Goal: Task Accomplishment & Management: Manage account settings

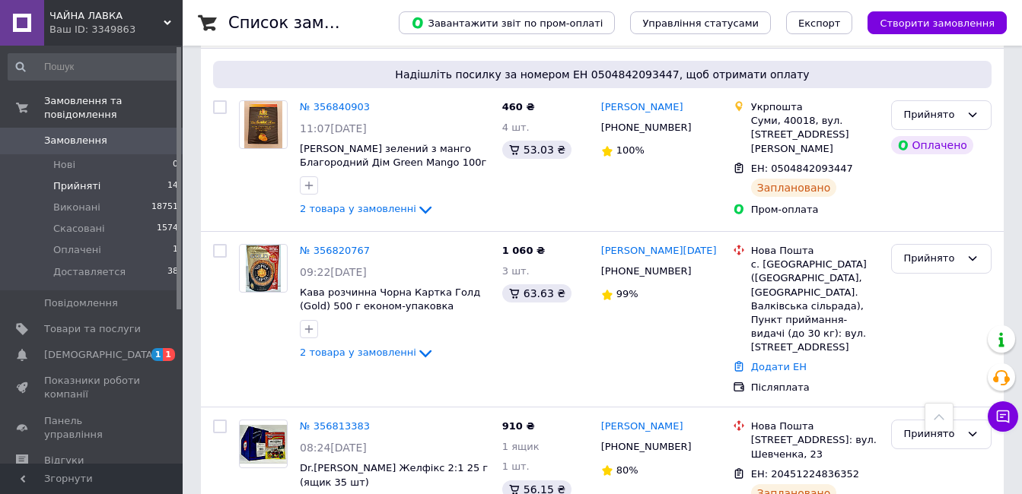
scroll to position [685, 0]
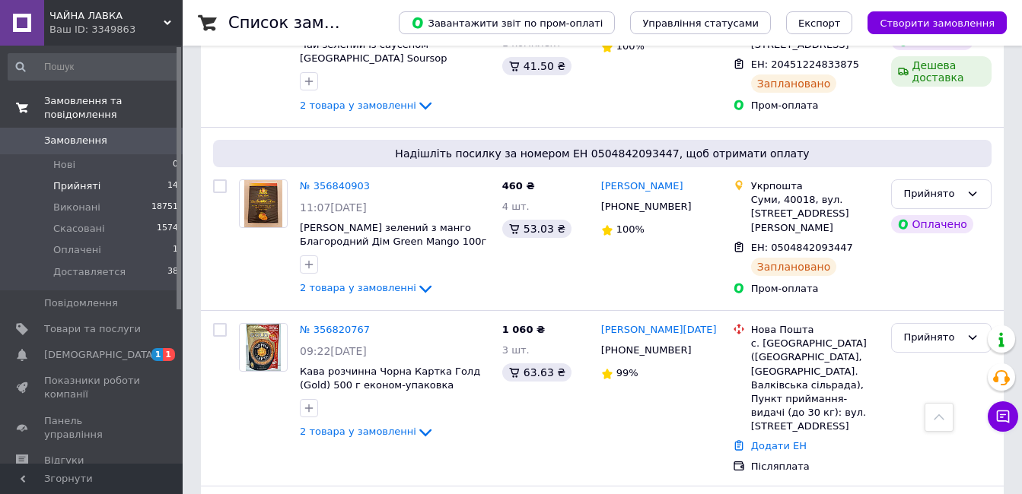
drag, startPoint x: 77, startPoint y: 170, endPoint x: 67, endPoint y: 101, distance: 69.2
click at [77, 180] on span "Прийняті" at bounding box center [76, 187] width 47 height 14
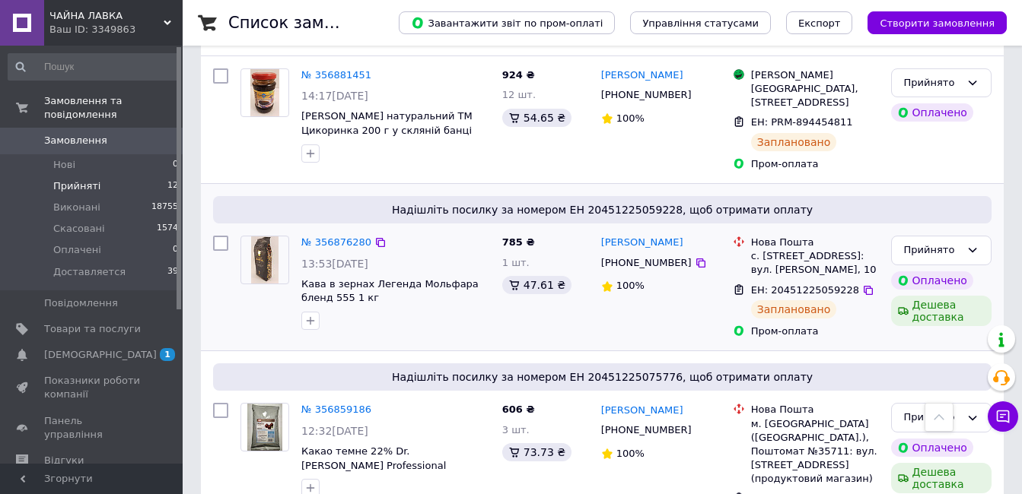
scroll to position [380, 0]
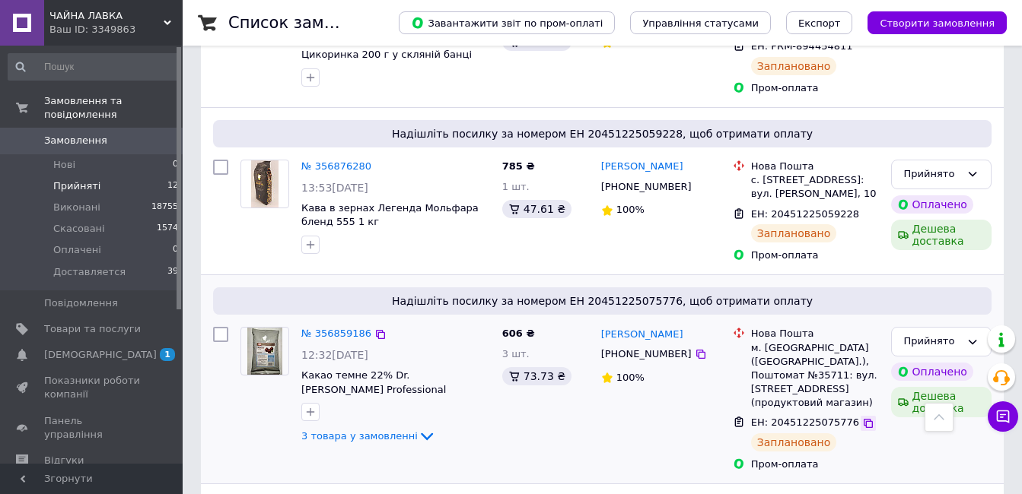
click at [863, 419] on icon at bounding box center [867, 423] width 9 height 9
click at [862, 208] on icon at bounding box center [868, 214] width 12 height 12
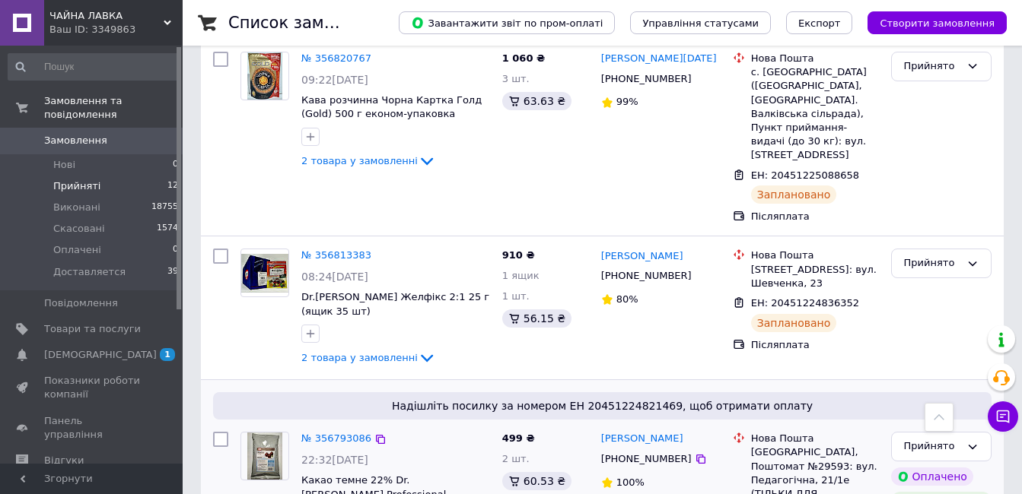
scroll to position [1339, 0]
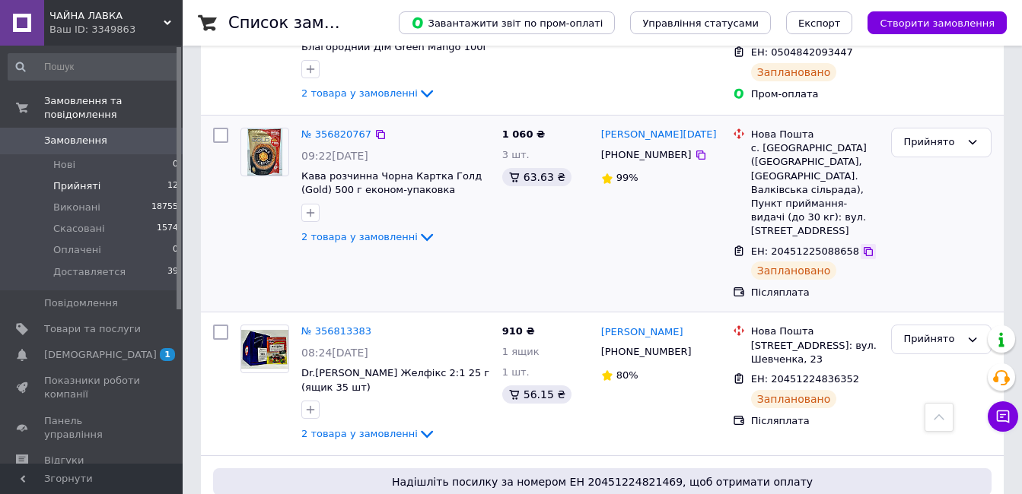
click at [862, 246] on icon at bounding box center [868, 252] width 12 height 12
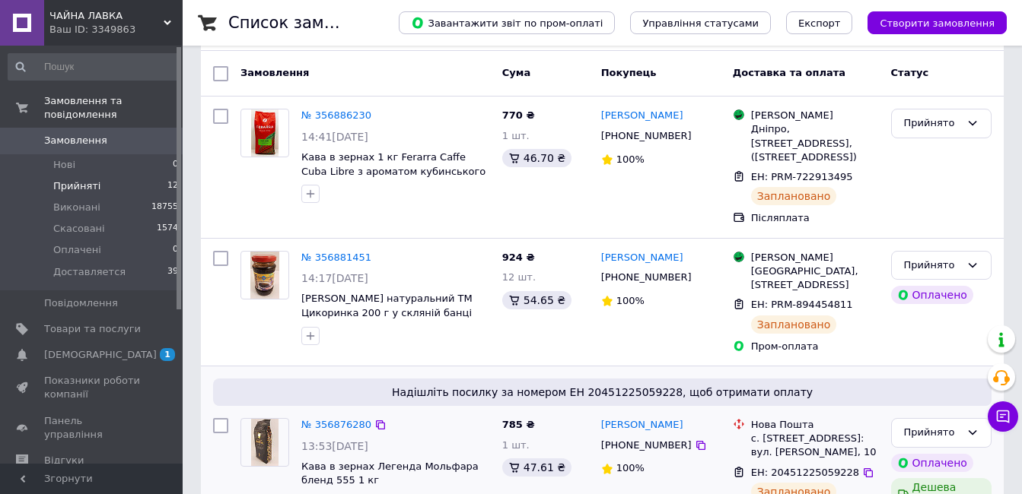
scroll to position [46, 0]
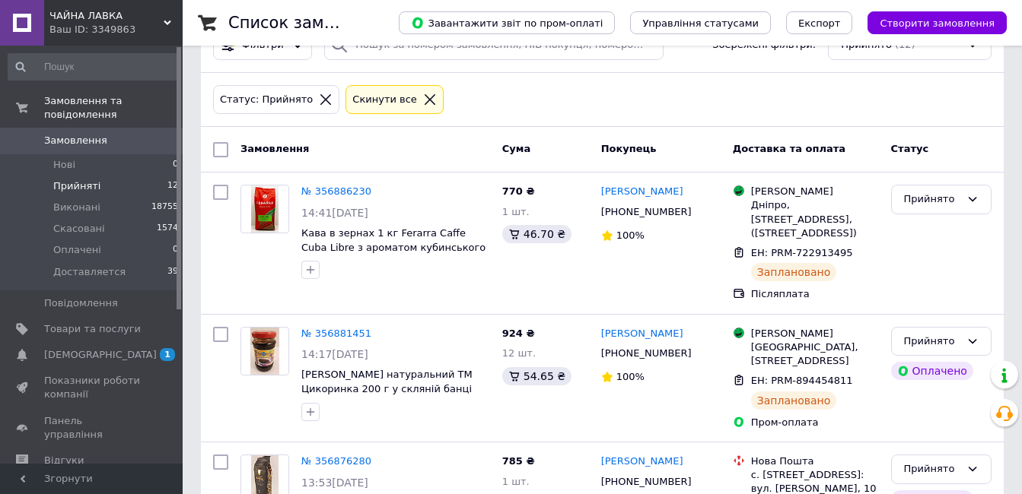
scroll to position [46, 0]
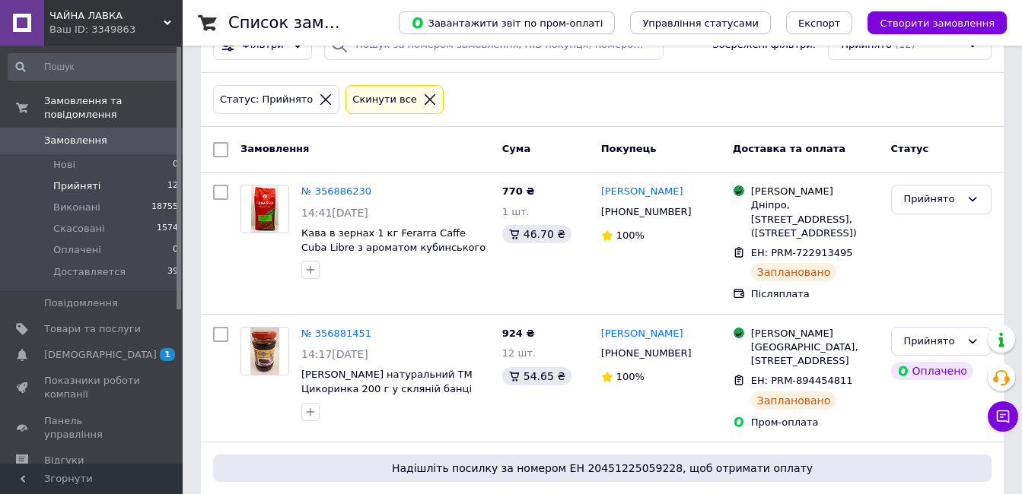
click at [83, 134] on span "Замовлення" at bounding box center [75, 141] width 63 height 14
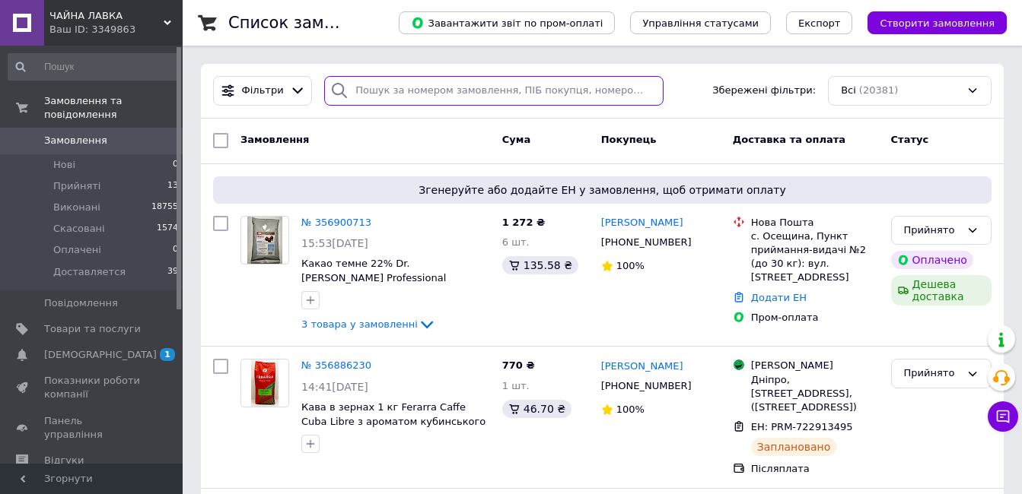
paste input "Вадим Гребенніков"
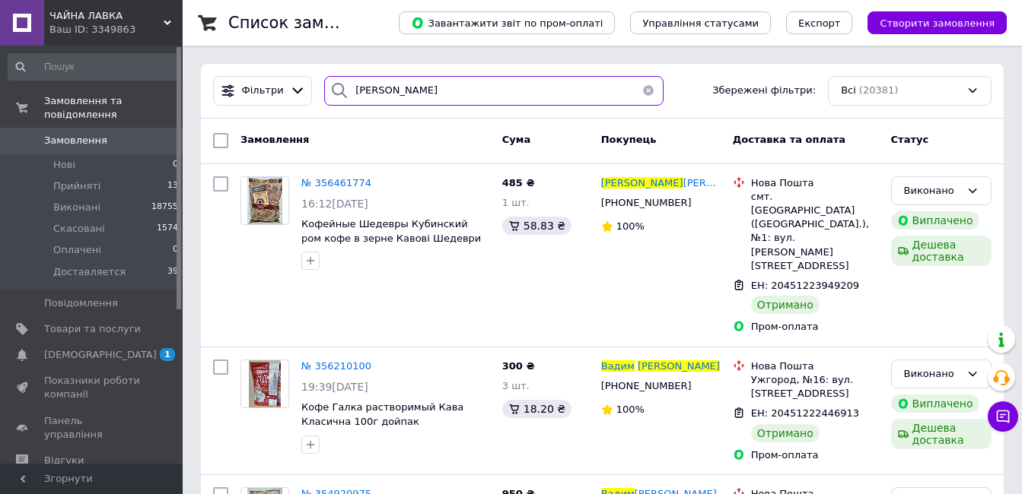
drag, startPoint x: 504, startPoint y: 88, endPoint x: 348, endPoint y: 96, distance: 156.1
click at [348, 96] on input "Вадим Гребенніков" at bounding box center [493, 91] width 339 height 30
paste input "ніжана Авраменко"
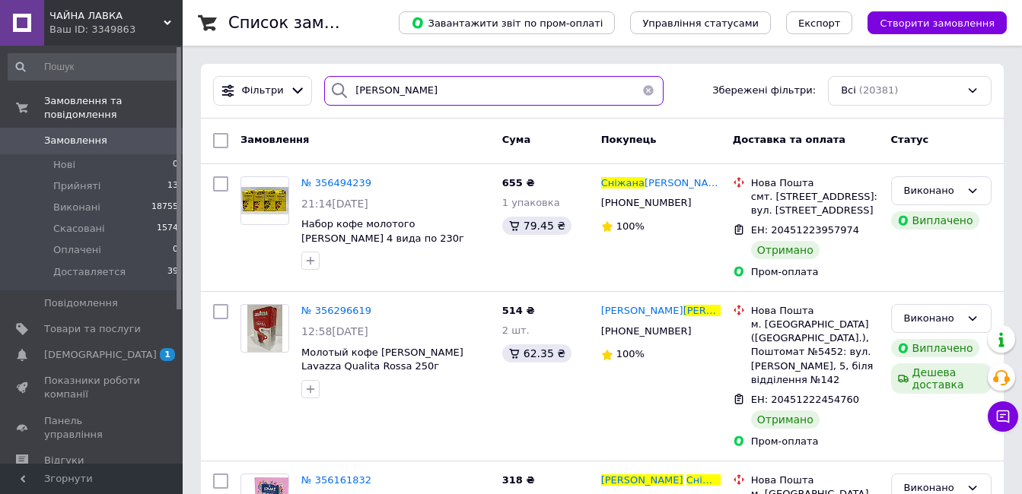
drag, startPoint x: 461, startPoint y: 86, endPoint x: 342, endPoint y: 92, distance: 119.6
click at [342, 92] on div "Сніжана Авраменко" at bounding box center [493, 91] width 339 height 30
paste input "ванова Наталія"
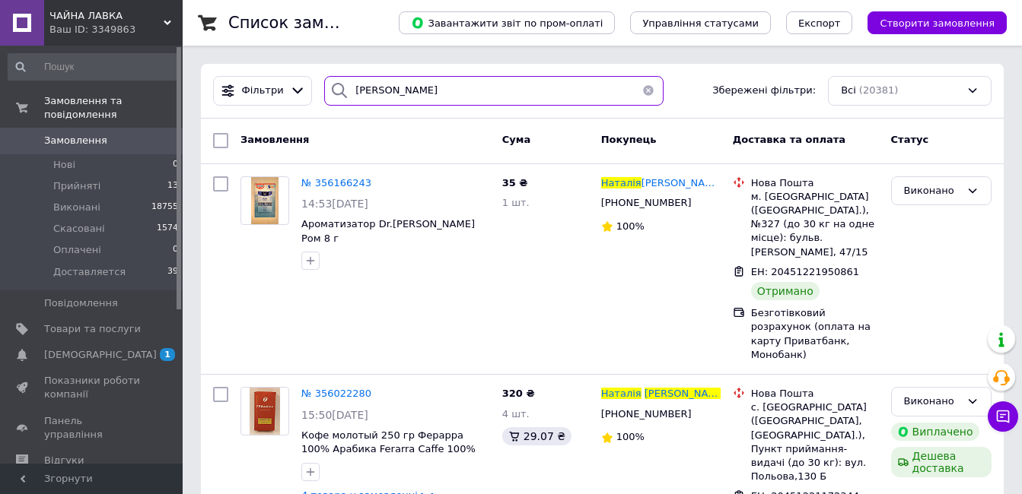
drag, startPoint x: 461, startPoint y: 98, endPoint x: 349, endPoint y: 91, distance: 112.0
click at [349, 91] on input "Іванова Наталія" at bounding box center [493, 91] width 339 height 30
paste input "алініченко Катерина"
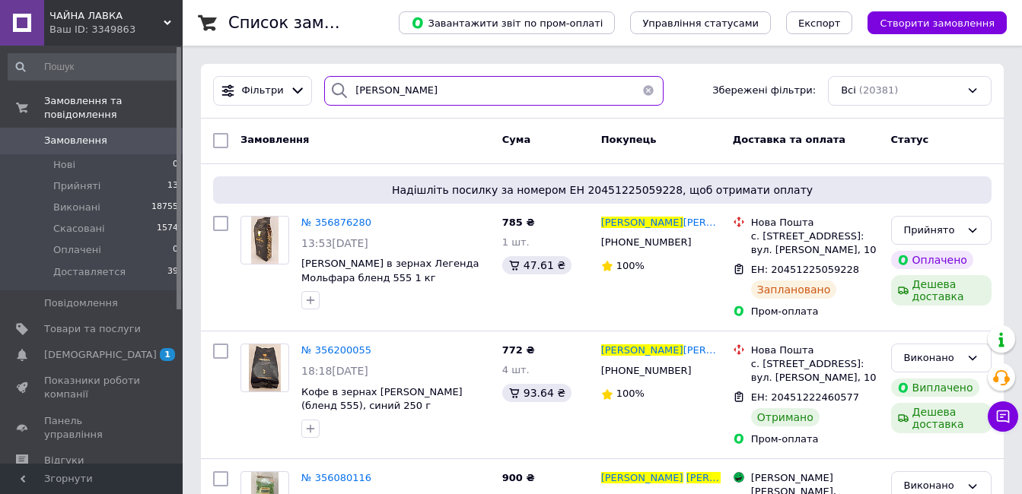
drag, startPoint x: 478, startPoint y: 89, endPoint x: 330, endPoint y: 91, distance: 147.6
click at [318, 96] on div "Калініченко Катерина" at bounding box center [493, 91] width 351 height 30
paste input "ерба Маргарет"
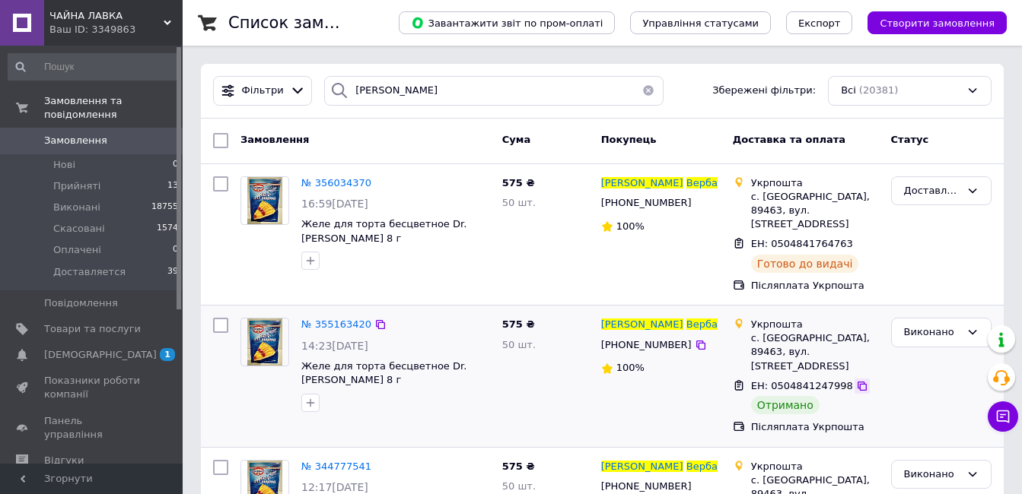
click at [856, 380] on icon at bounding box center [862, 386] width 12 height 12
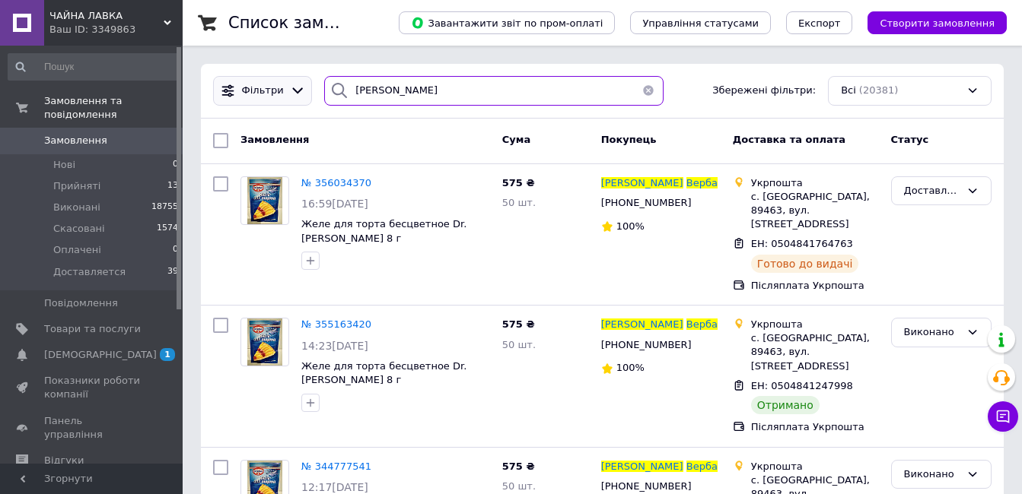
drag, startPoint x: 453, startPoint y: 94, endPoint x: 301, endPoint y: 94, distance: 151.4
click at [301, 94] on div "Фільтри Верба Маргарета Збережені фільтри: Всі (20381)" at bounding box center [602, 91] width 790 height 30
paste input "льга Лаврик"
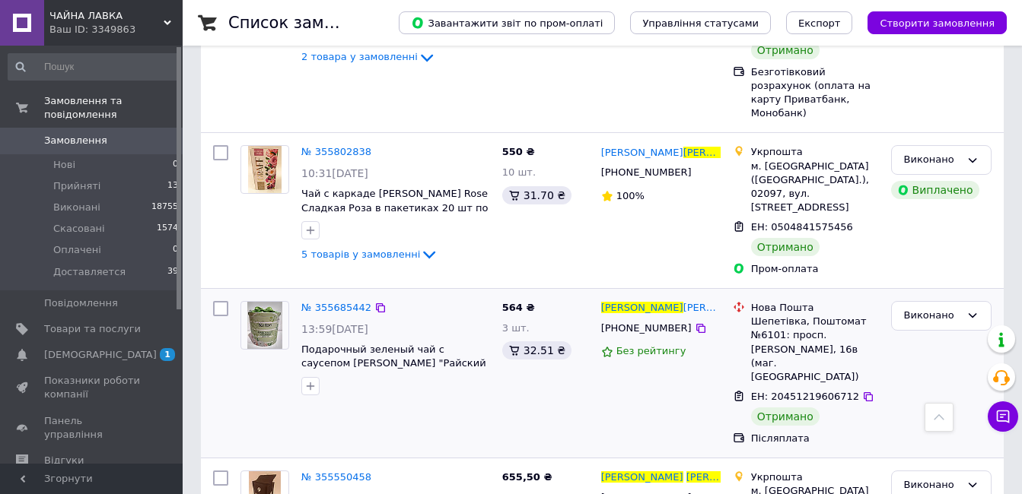
scroll to position [761, 0]
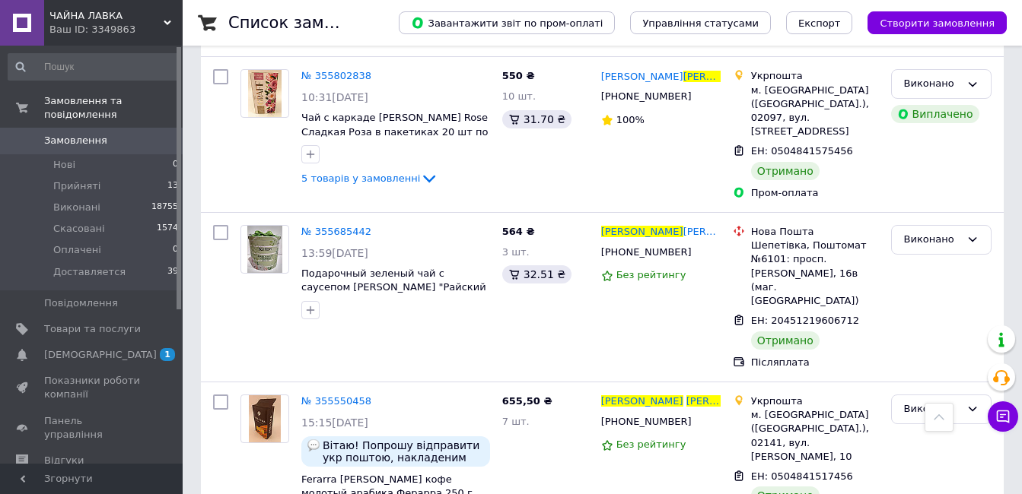
type input "Ольга Лаврик"
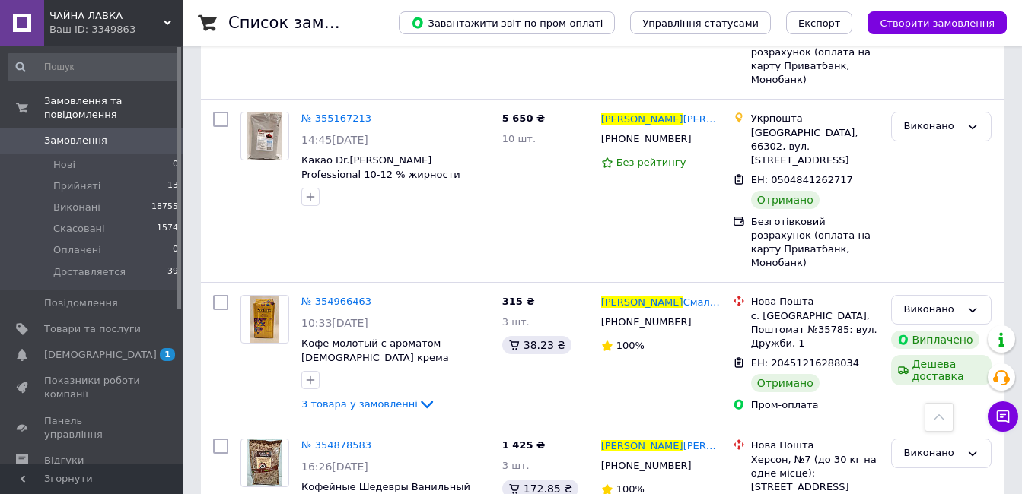
scroll to position [2130, 0]
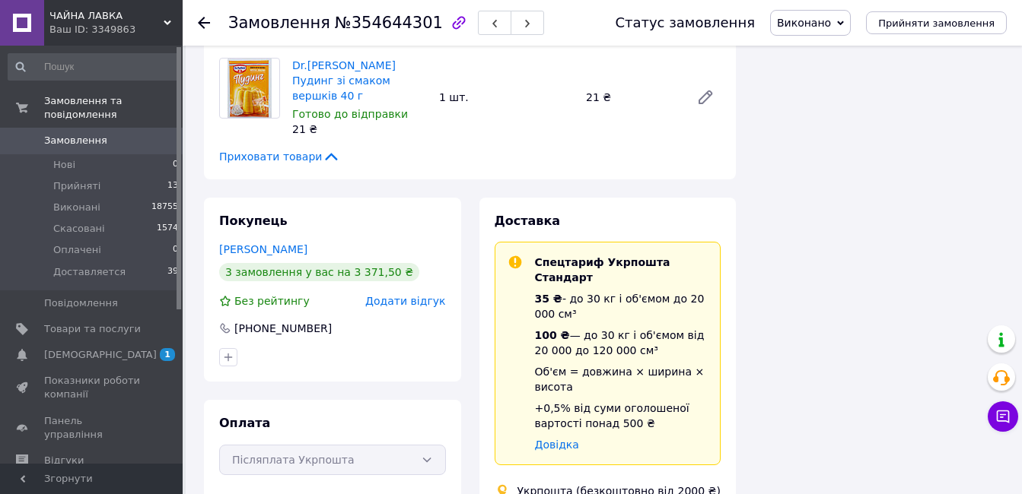
scroll to position [1293, 0]
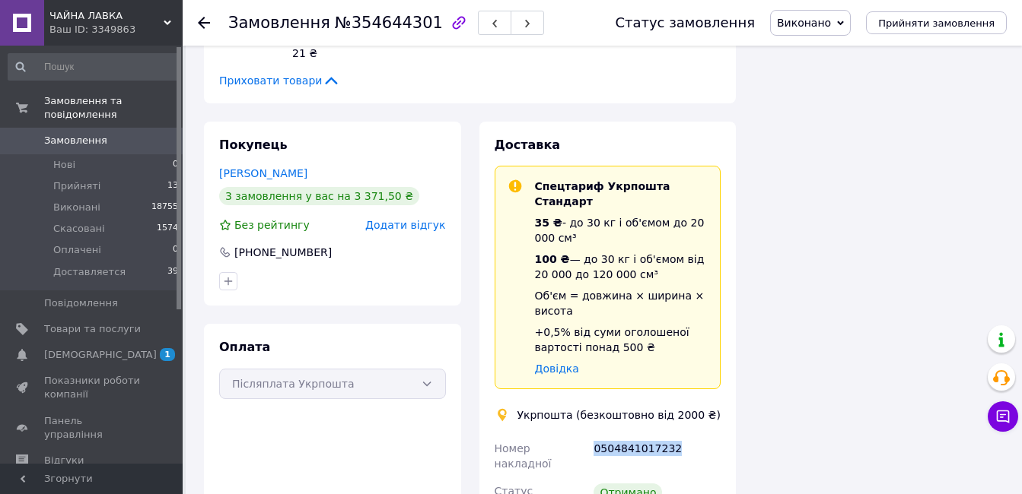
drag, startPoint x: 596, startPoint y: 313, endPoint x: 670, endPoint y: 313, distance: 73.8
click at [670, 435] on div "0504841017232" at bounding box center [656, 456] width 133 height 43
drag, startPoint x: 670, startPoint y: 313, endPoint x: 643, endPoint y: 312, distance: 27.4
copy div "0504841017232"
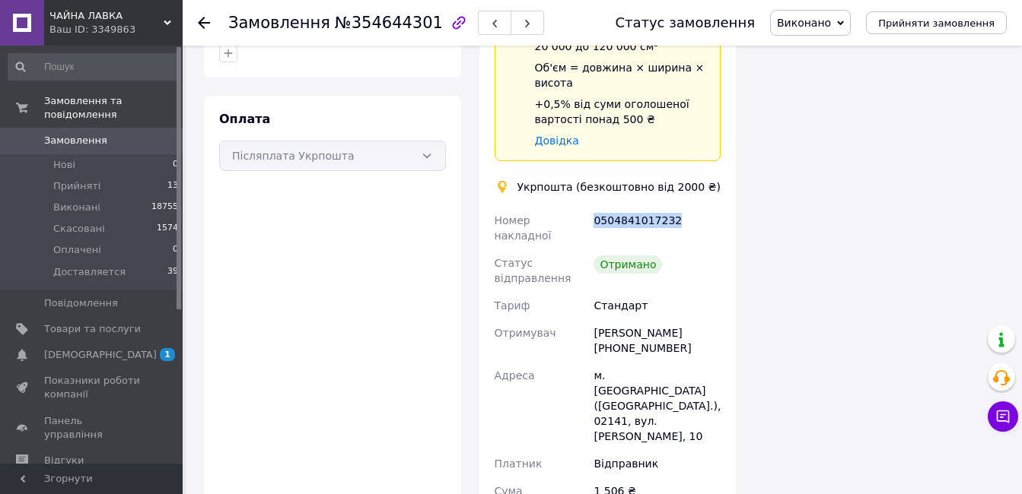
scroll to position [1674, 0]
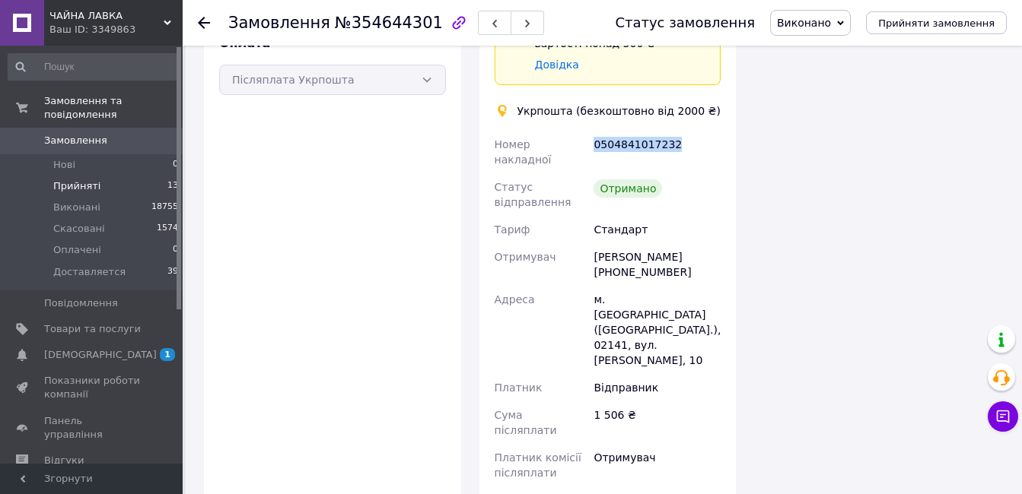
scroll to position [1521, 0]
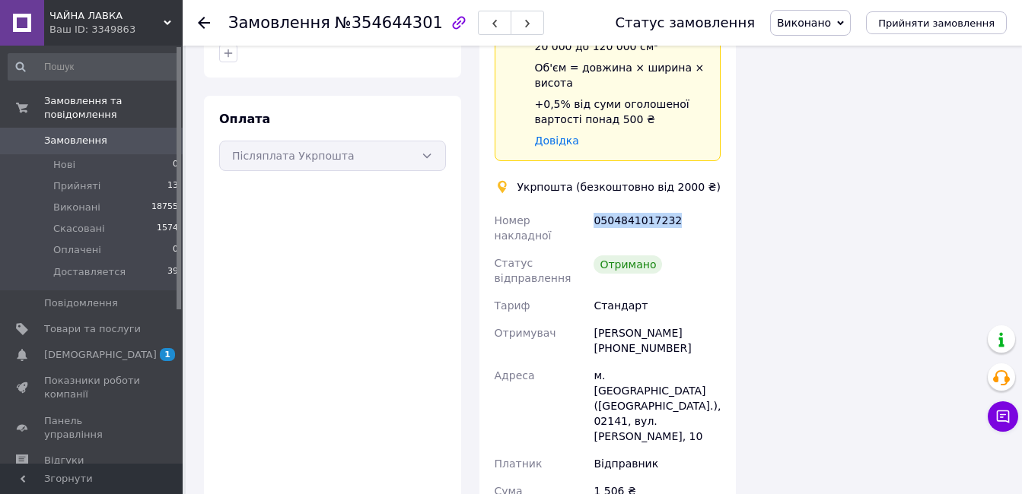
drag, startPoint x: 70, startPoint y: 126, endPoint x: 322, endPoint y: 161, distance: 254.3
click at [70, 134] on span "Замовлення" at bounding box center [75, 141] width 63 height 14
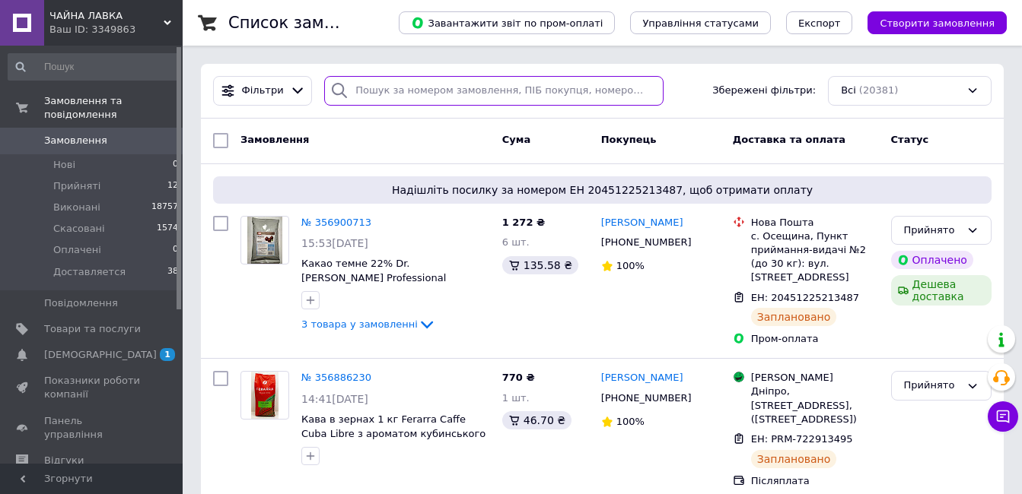
paste input "Верба Маргарета"
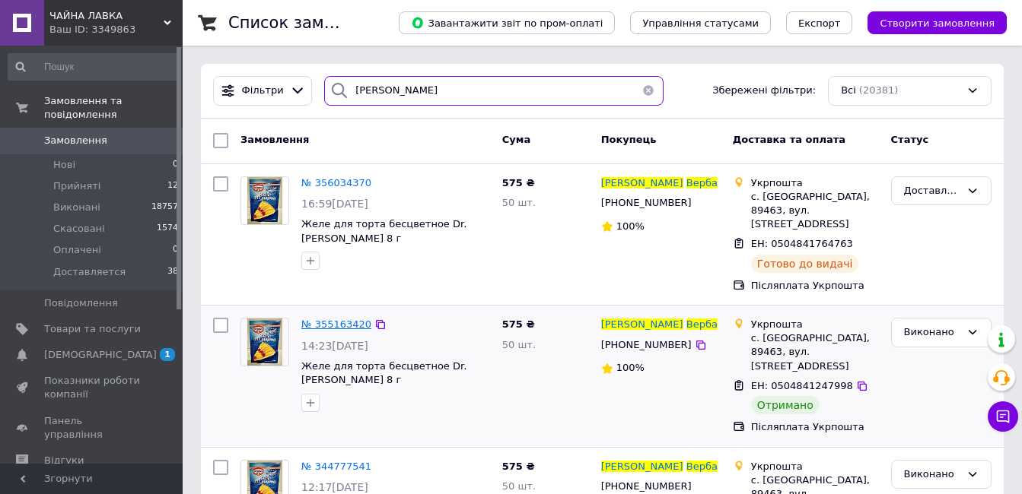
type input "Верба Маргарета"
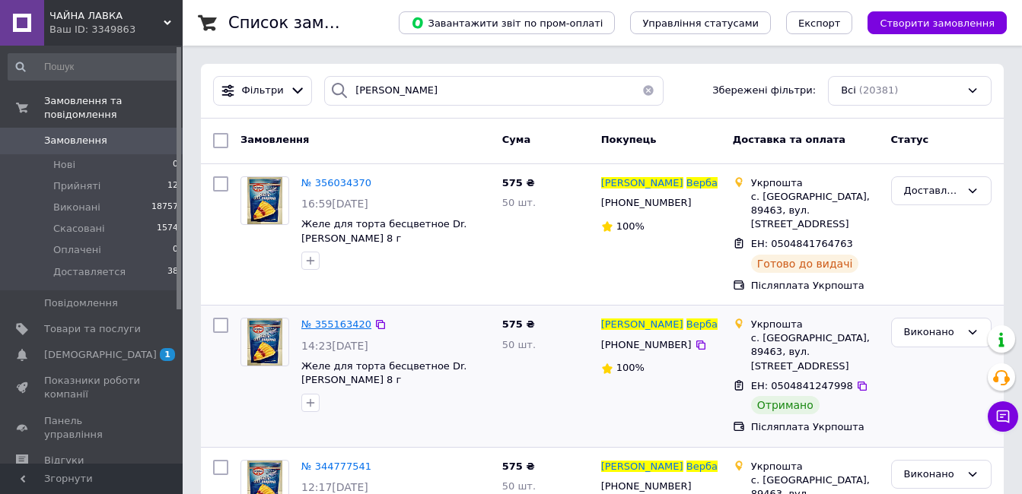
click at [323, 319] on span "№ 355163420" at bounding box center [336, 324] width 70 height 11
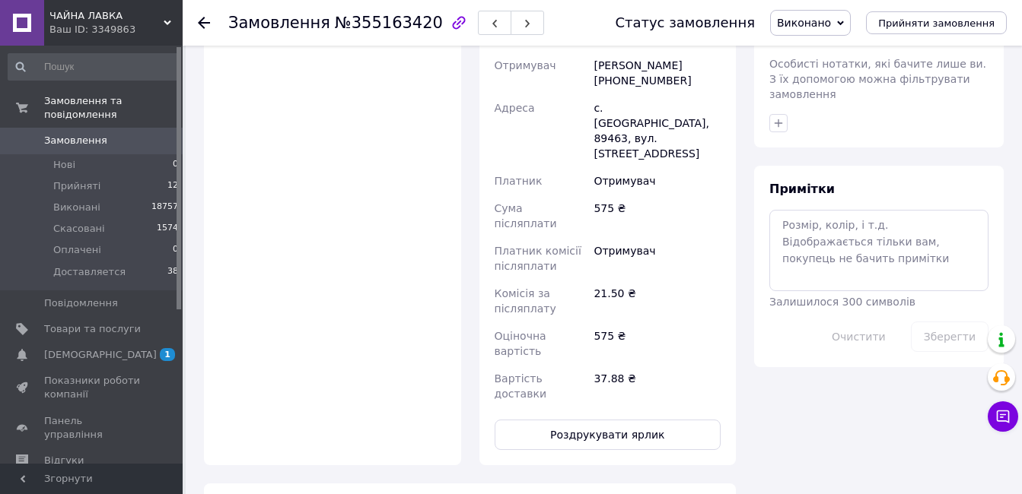
scroll to position [761, 0]
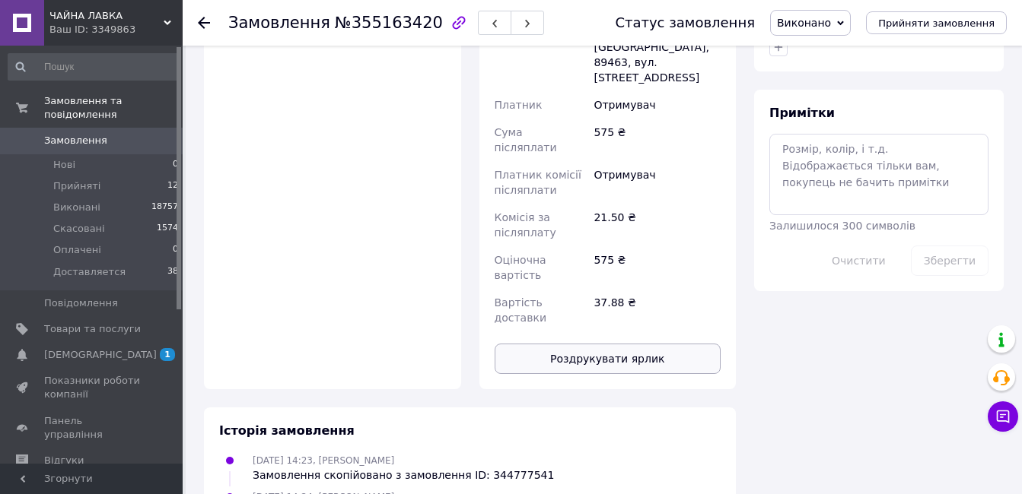
click at [603, 344] on button "Роздрукувати ярлик" at bounding box center [607, 359] width 227 height 30
click at [76, 180] on span "Прийняті" at bounding box center [76, 187] width 47 height 14
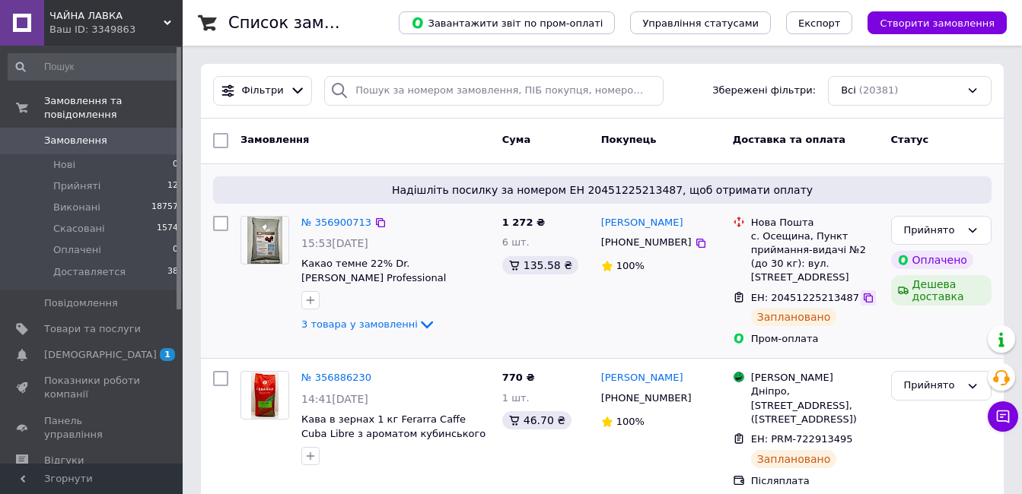
click at [862, 292] on icon at bounding box center [868, 298] width 12 height 12
click at [116, 176] on li "Прийняті 12" at bounding box center [93, 186] width 187 height 21
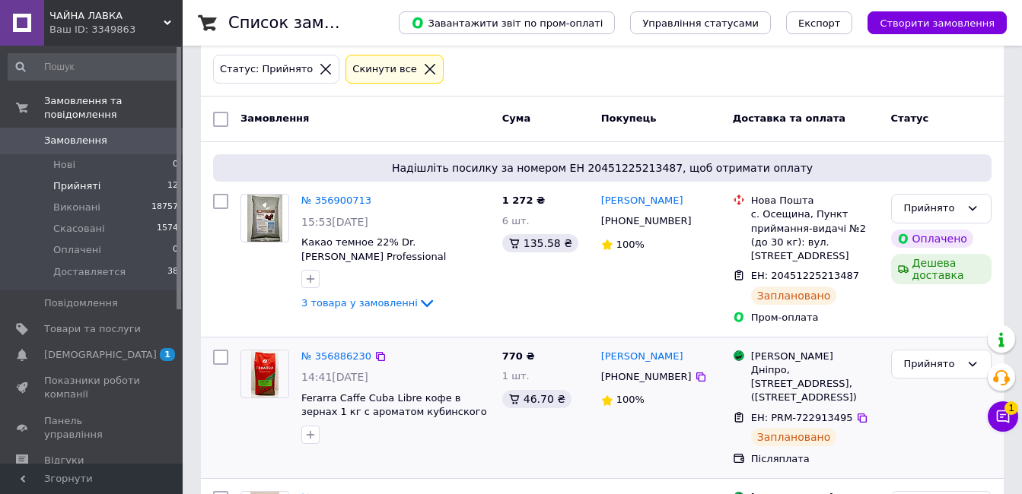
scroll to position [152, 0]
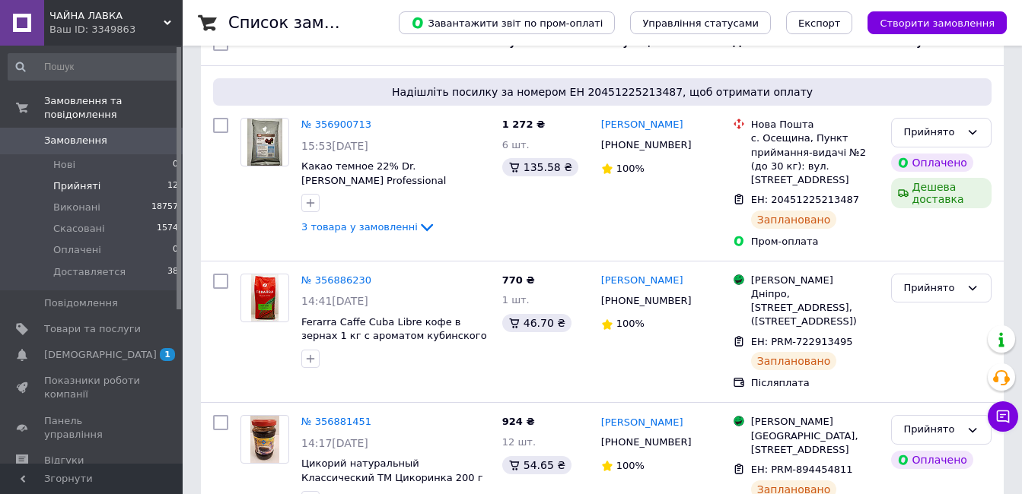
click at [87, 180] on span "Прийняті" at bounding box center [76, 187] width 47 height 14
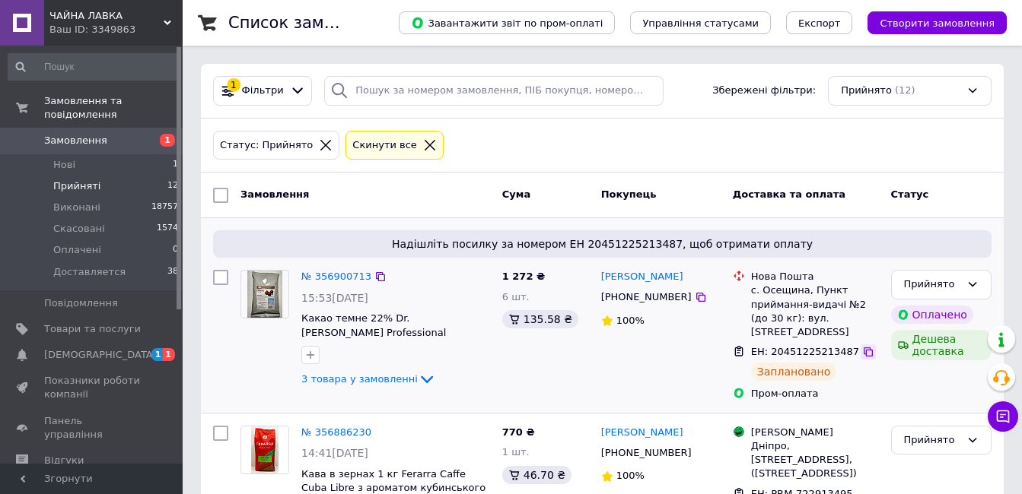
click at [862, 346] on icon at bounding box center [868, 352] width 12 height 12
click at [103, 154] on li "Нові 1" at bounding box center [93, 164] width 187 height 21
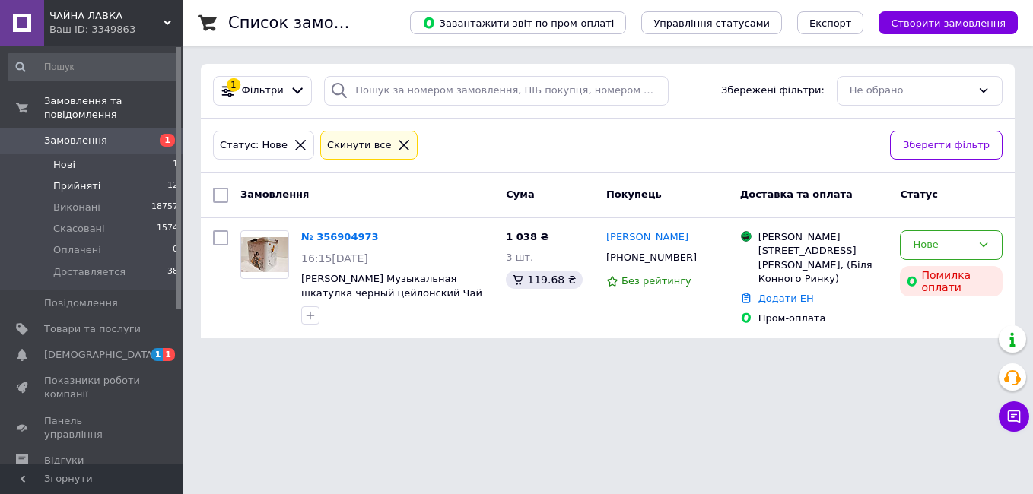
click at [82, 180] on span "Прийняті" at bounding box center [76, 187] width 47 height 14
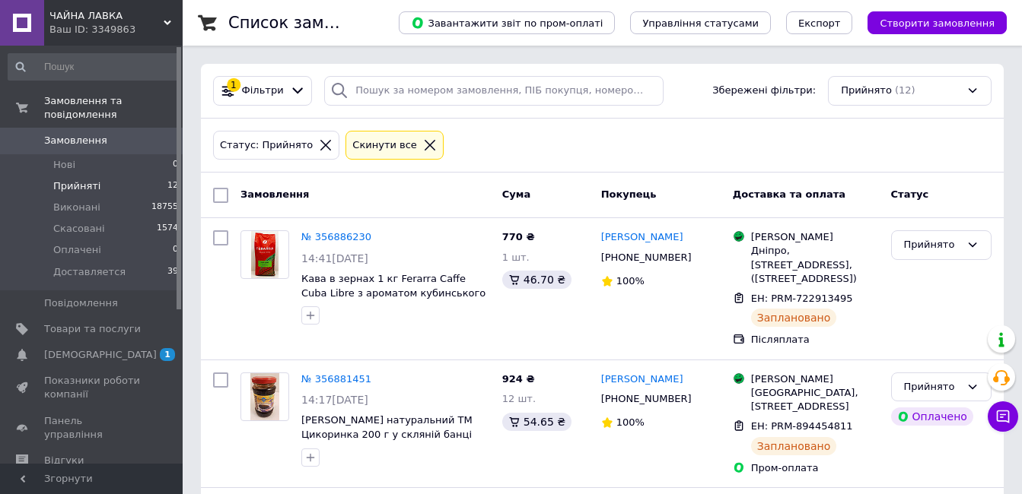
click at [94, 176] on li "Прийняті 12" at bounding box center [93, 186] width 187 height 21
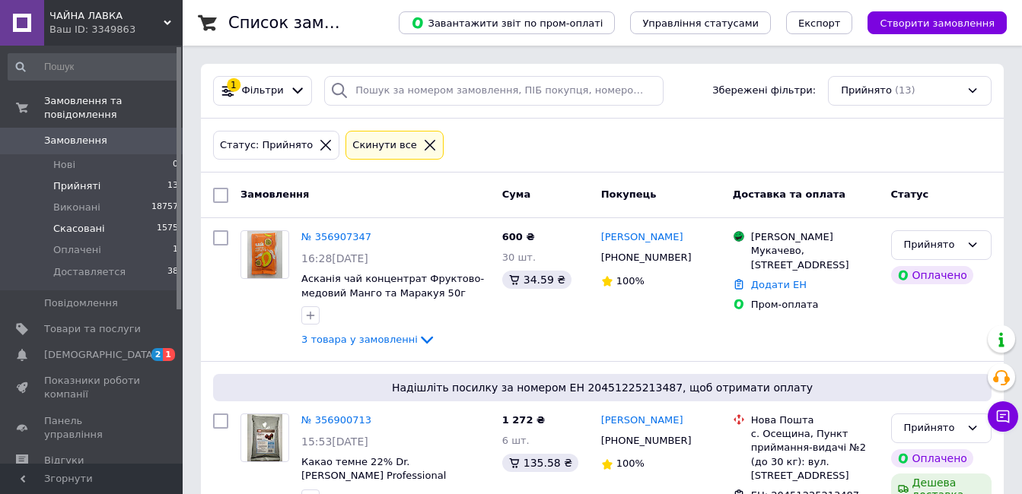
drag, startPoint x: 59, startPoint y: 234, endPoint x: 144, endPoint y: 221, distance: 85.4
click at [60, 243] on span "Оплачені" at bounding box center [77, 250] width 48 height 14
